Goal: Information Seeking & Learning: Learn about a topic

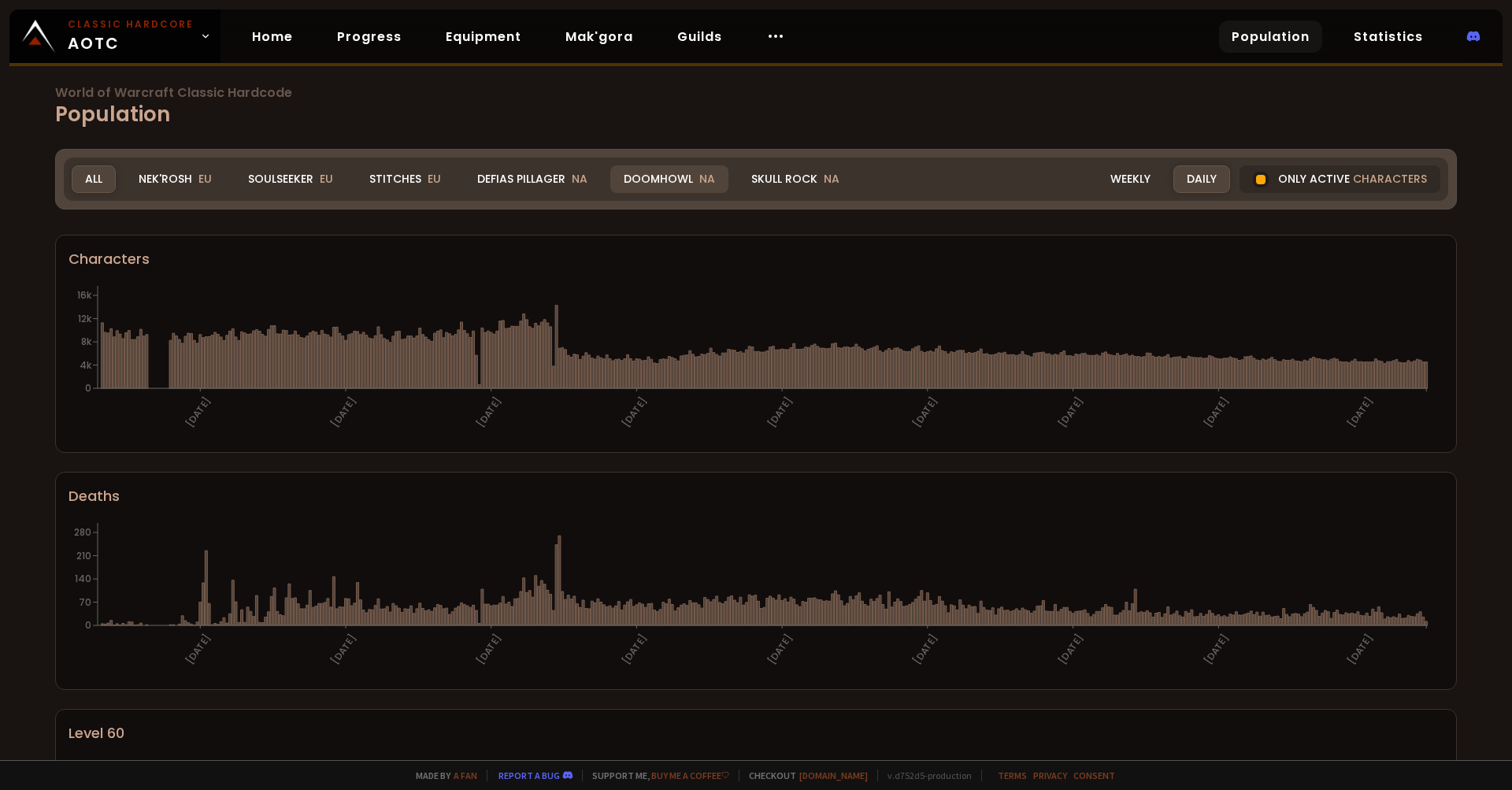
click at [682, 182] on div "Doomhowl NA" at bounding box center [669, 179] width 118 height 28
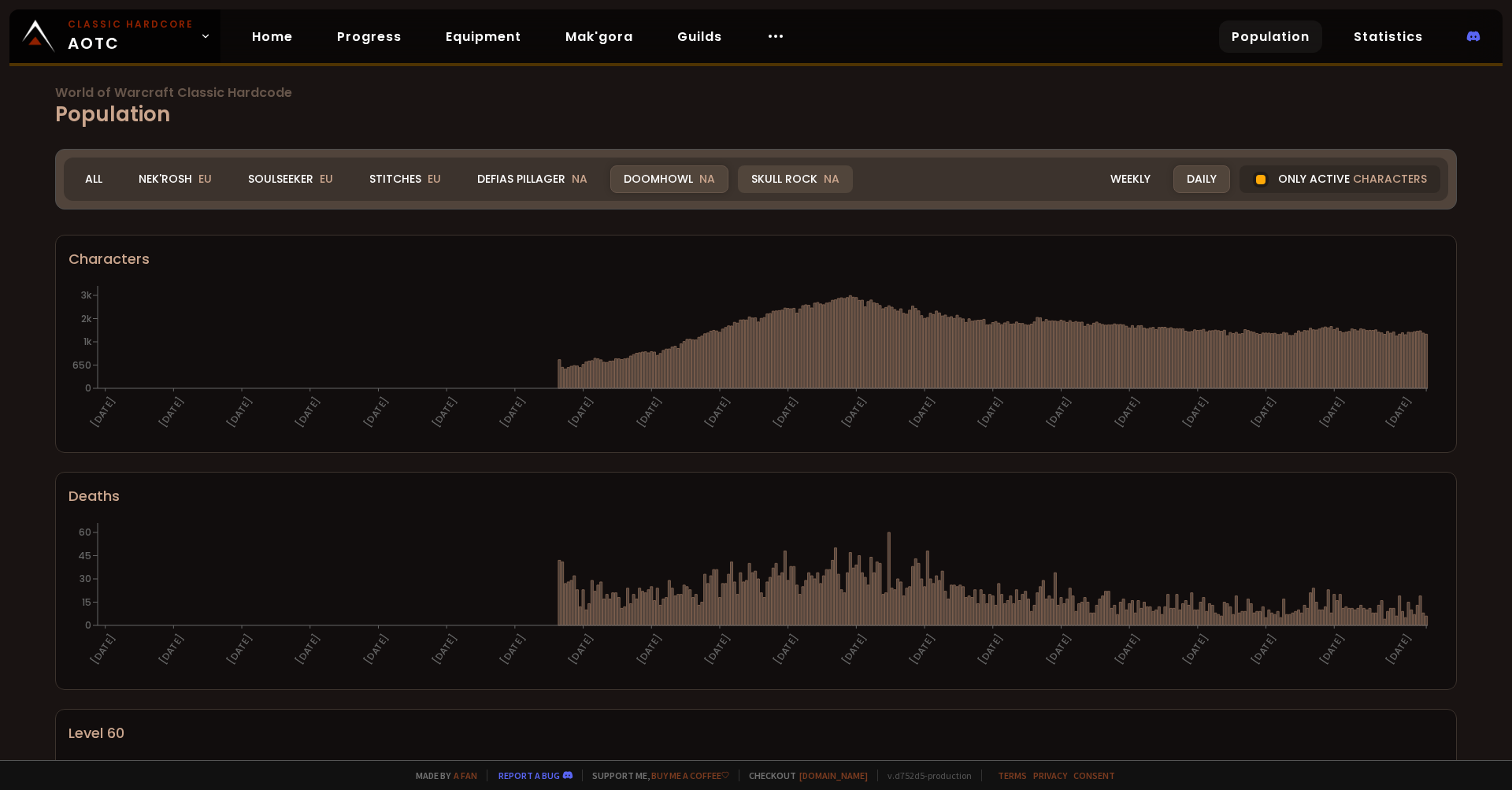
click at [777, 181] on div "Skull Rock NA" at bounding box center [795, 179] width 115 height 28
click at [771, 177] on div "Skull Rock NA" at bounding box center [795, 179] width 115 height 28
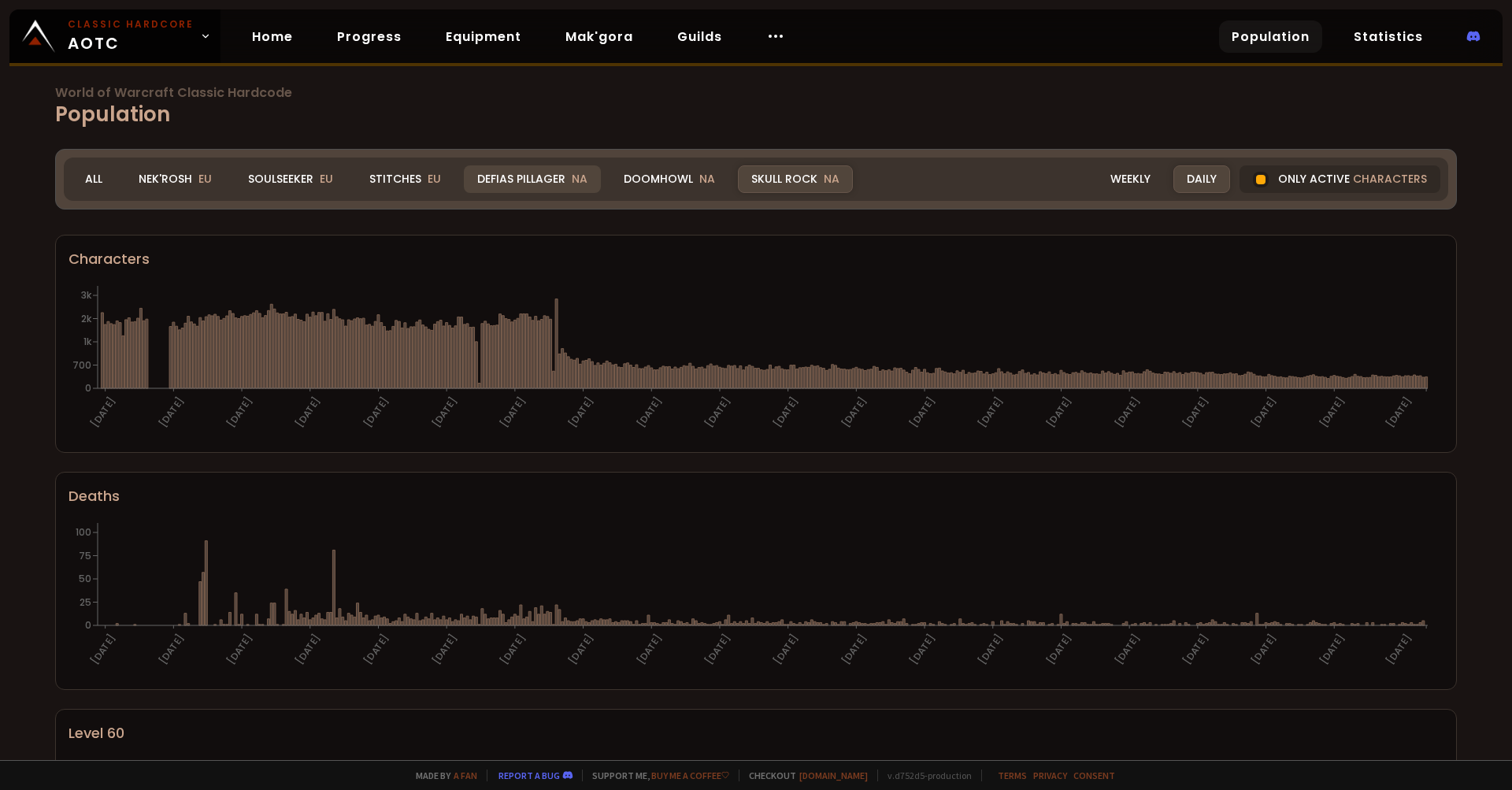
click at [515, 176] on div "Defias Pillager NA" at bounding box center [532, 179] width 137 height 28
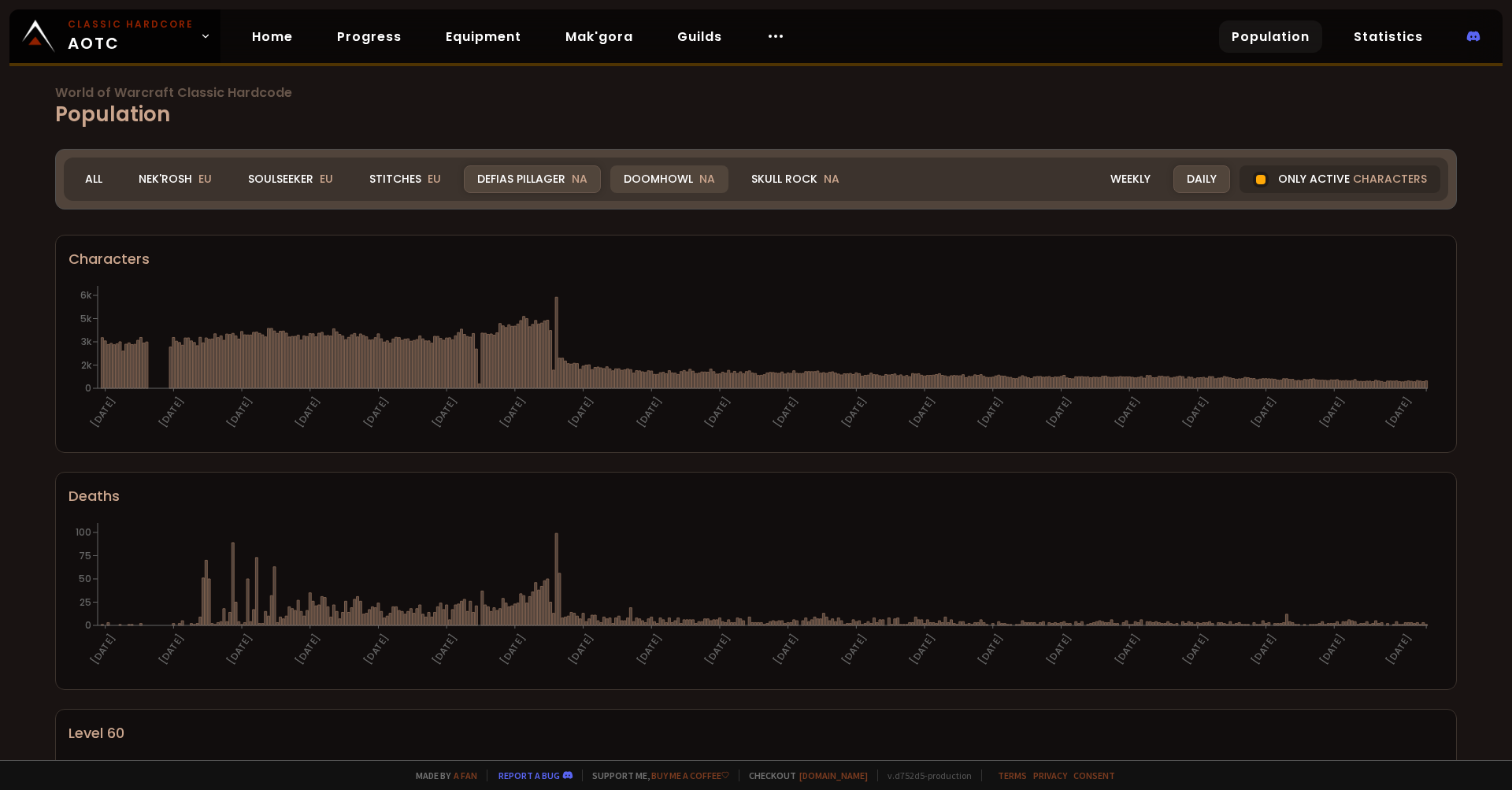
click at [649, 178] on div "Doomhowl NA" at bounding box center [669, 179] width 118 height 28
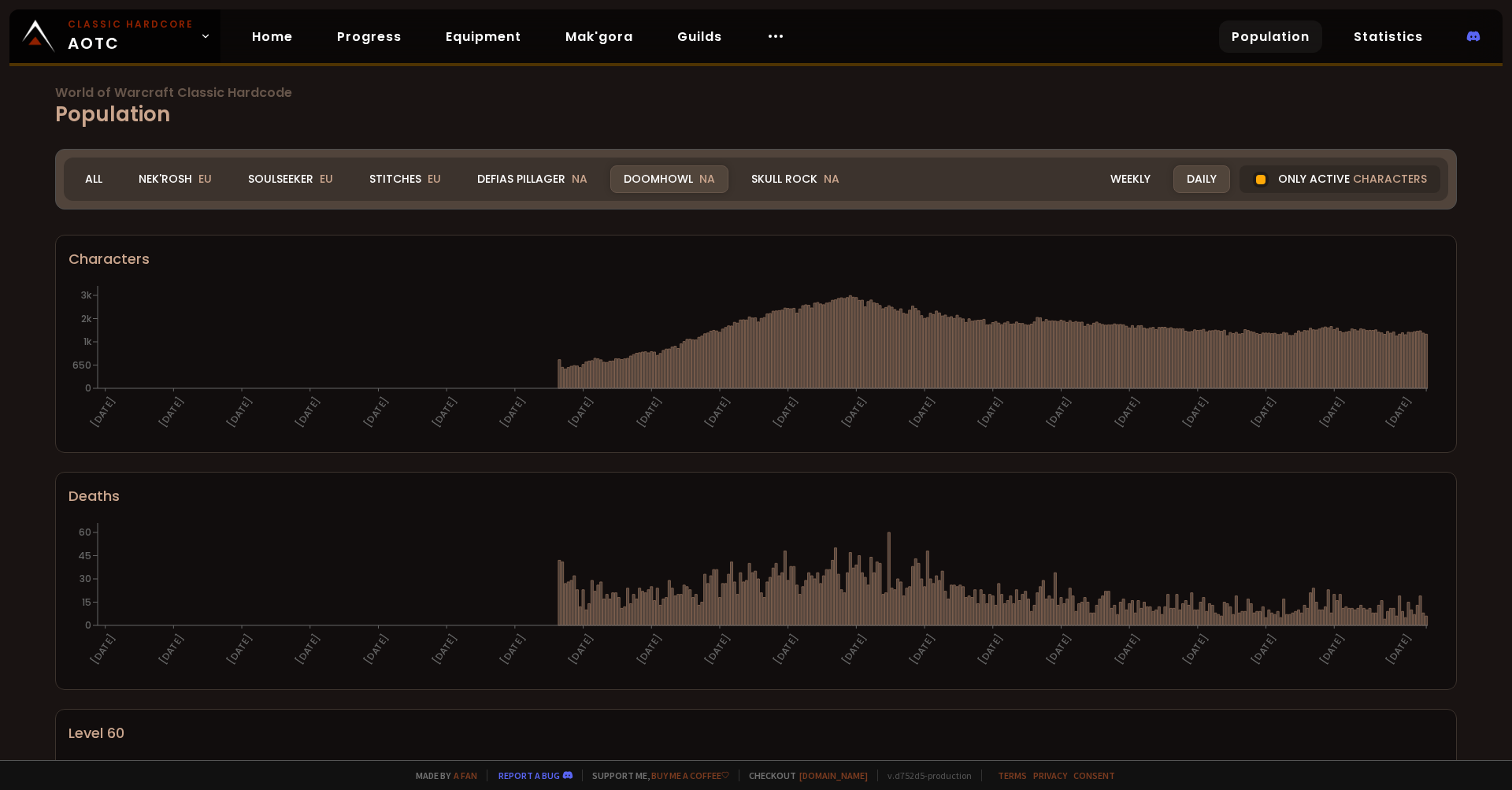
drag, startPoint x: 648, startPoint y: 175, endPoint x: 1431, endPoint y: 341, distance: 800.4
click at [648, 175] on div "Doomhowl NA" at bounding box center [669, 179] width 118 height 28
click at [1181, 178] on div "Daily" at bounding box center [1201, 179] width 57 height 28
click at [1109, 187] on div "Weekly" at bounding box center [1131, 179] width 67 height 28
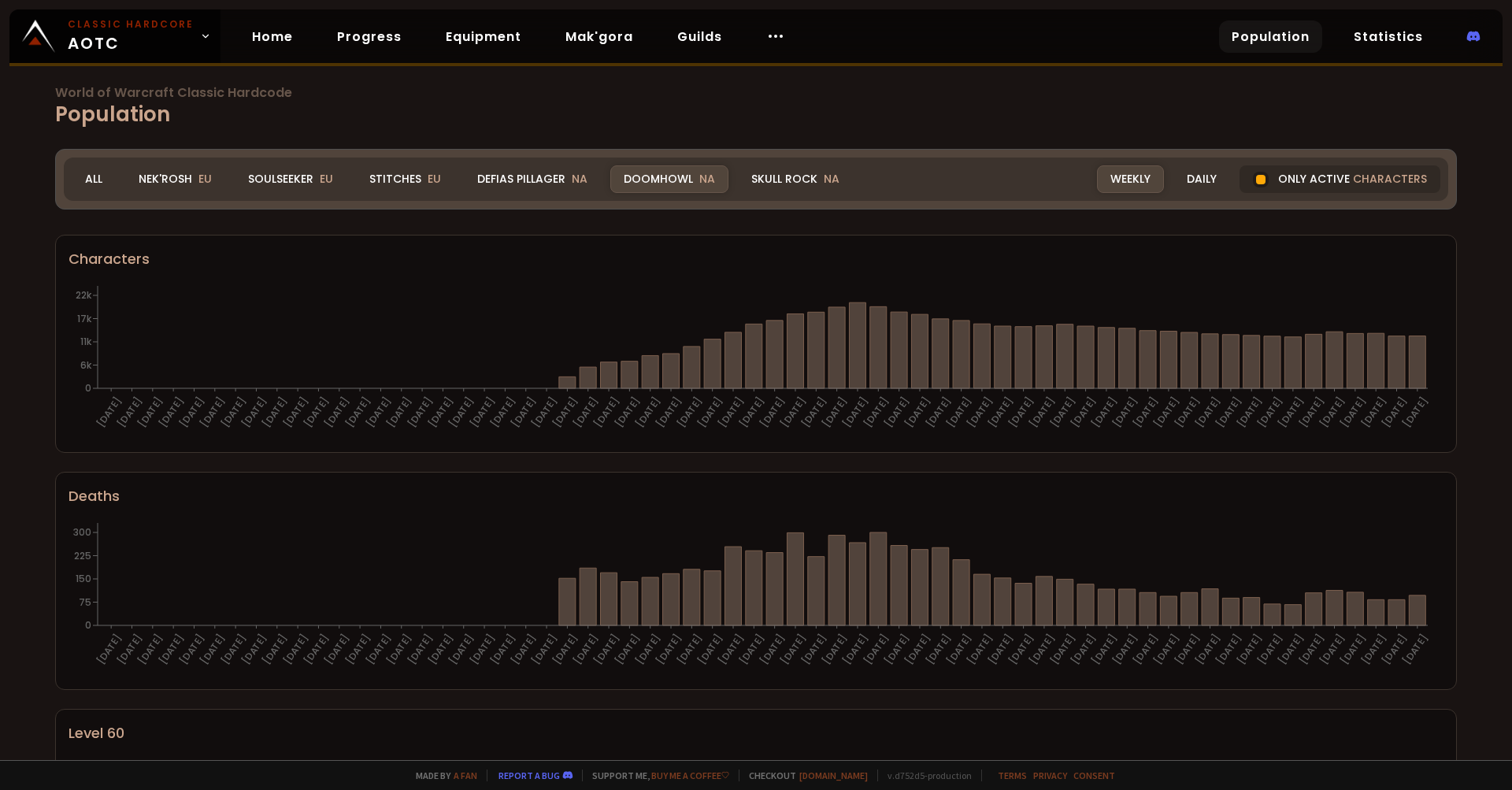
click at [1116, 172] on div "Weekly" at bounding box center [1131, 179] width 67 height 28
click at [532, 169] on div "Defias Pillager NA" at bounding box center [532, 179] width 137 height 28
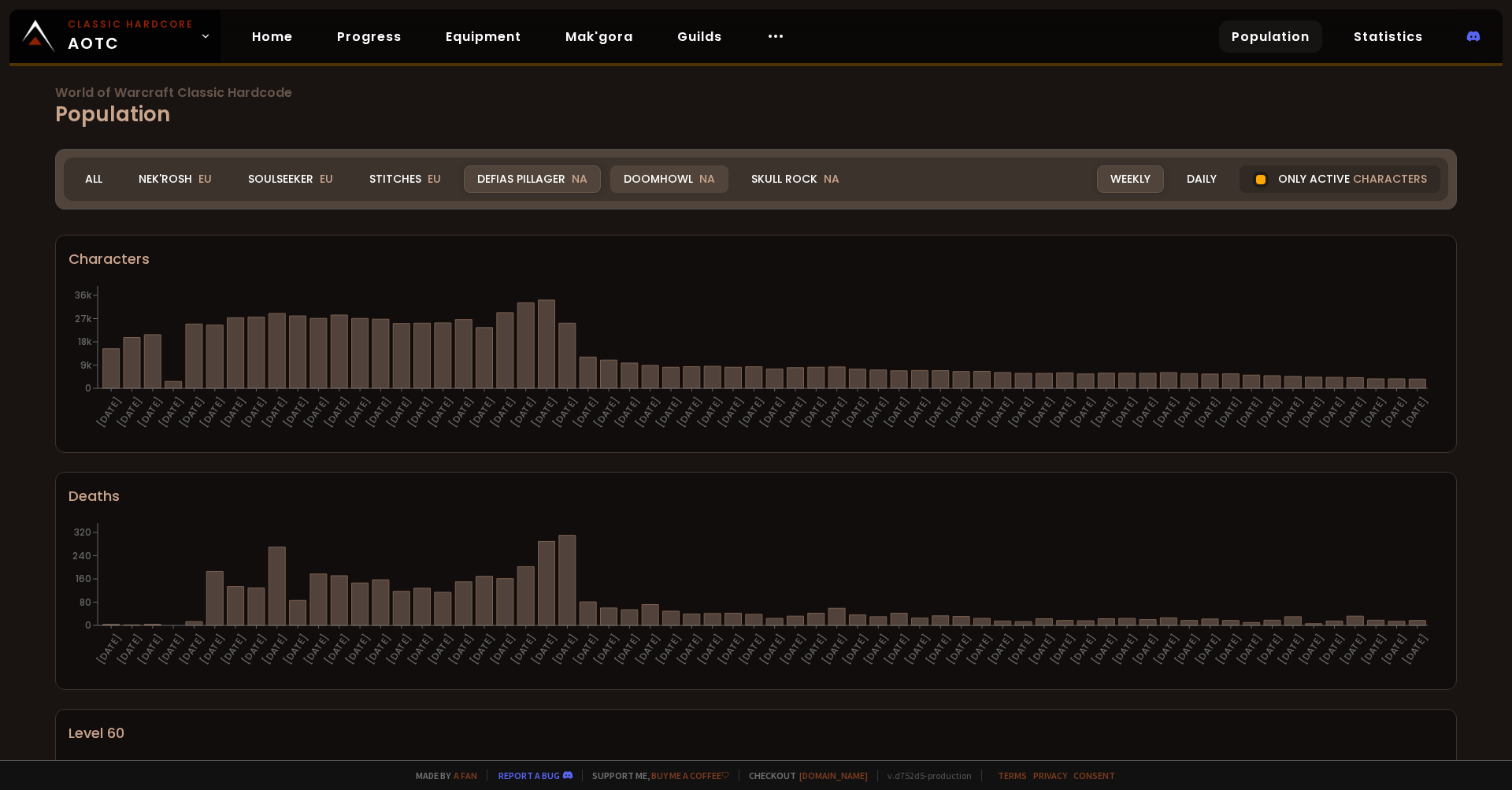
click at [616, 178] on div "Doomhowl NA" at bounding box center [669, 179] width 118 height 28
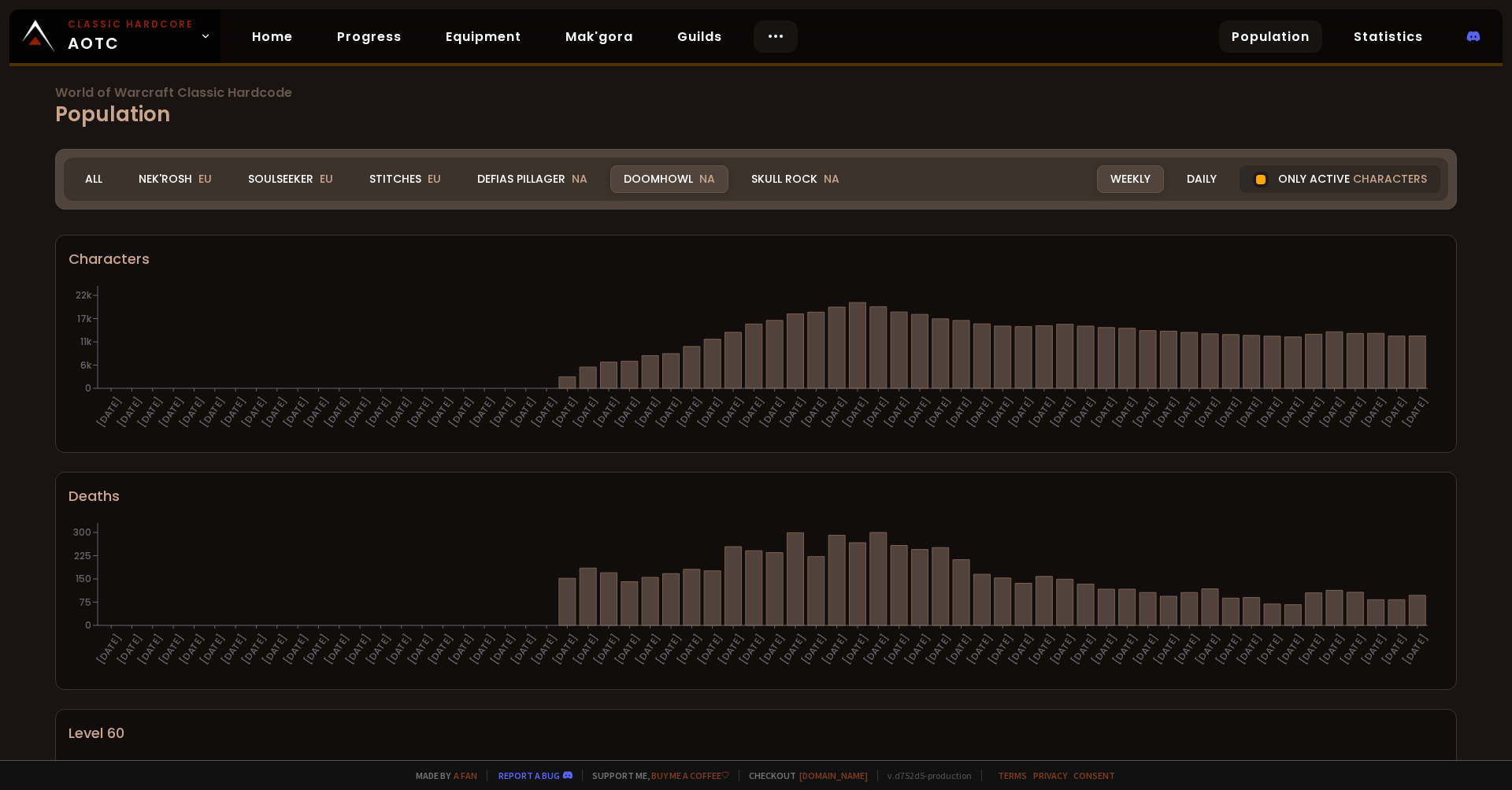
click at [767, 40] on icon at bounding box center [776, 37] width 19 height 19
click at [953, 131] on div "World of Warcraft Classic Hardcode Population Realm Doomhowl All Nek'Rosh EU So…" at bounding box center [756, 380] width 1512 height 760
